Goal: Information Seeking & Learning: Understand process/instructions

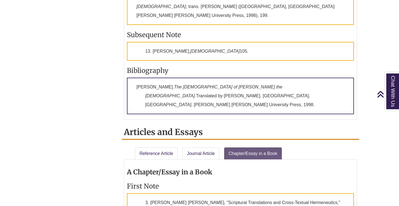
scroll to position [508, 0]
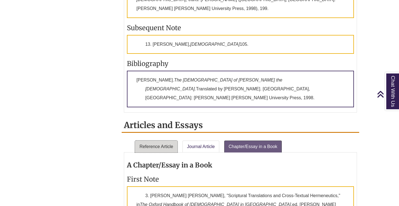
click at [167, 140] on link "Reference Article" at bounding box center [156, 146] width 43 height 12
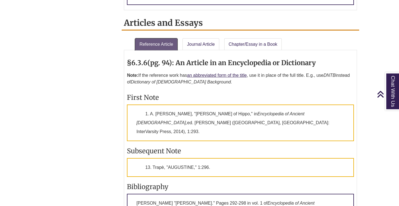
scroll to position [608, 0]
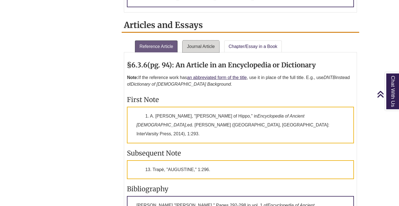
click at [207, 40] on link "Journal Article" at bounding box center [201, 46] width 37 height 12
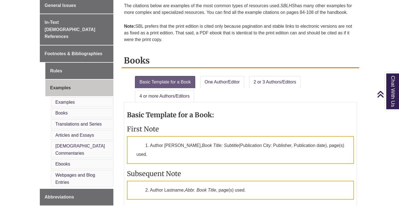
scroll to position [182, 0]
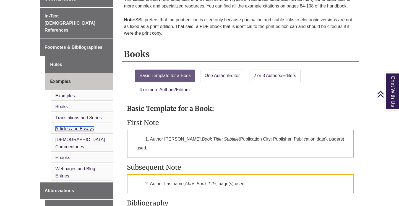
click at [86, 126] on link "Articles and Essays" at bounding box center [74, 128] width 39 height 5
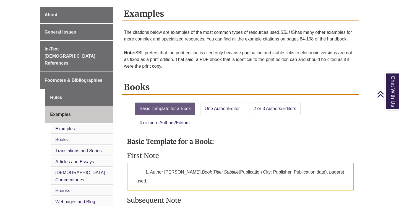
scroll to position [147, 0]
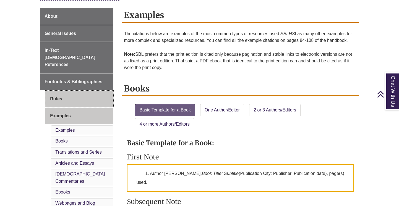
click at [105, 90] on link "Rules" at bounding box center [79, 98] width 68 height 17
click at [61, 90] on link "Rules" at bounding box center [79, 98] width 68 height 17
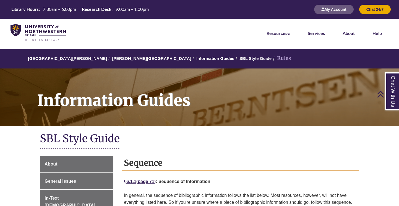
scroll to position [141, 0]
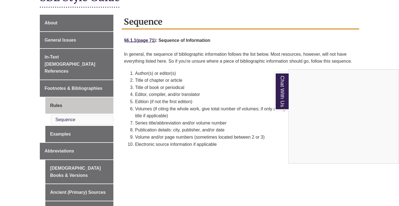
click at [59, 118] on div "Chat With Us" at bounding box center [199, 103] width 399 height 206
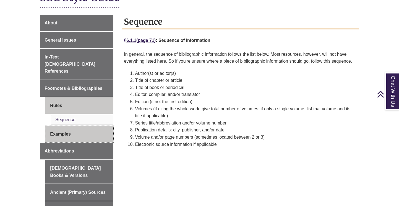
click at [62, 126] on link "Examples" at bounding box center [79, 134] width 68 height 17
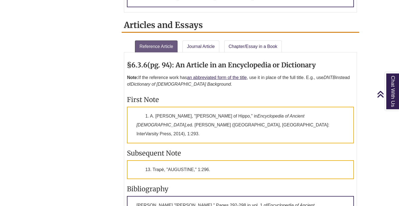
scroll to position [607, 0]
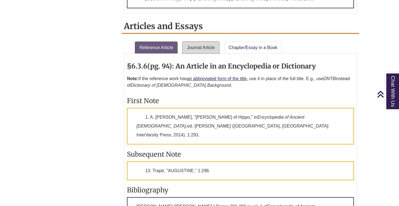
click at [207, 41] on link "Journal Article" at bounding box center [201, 47] width 37 height 12
